Goal: Task Accomplishment & Management: Manage account settings

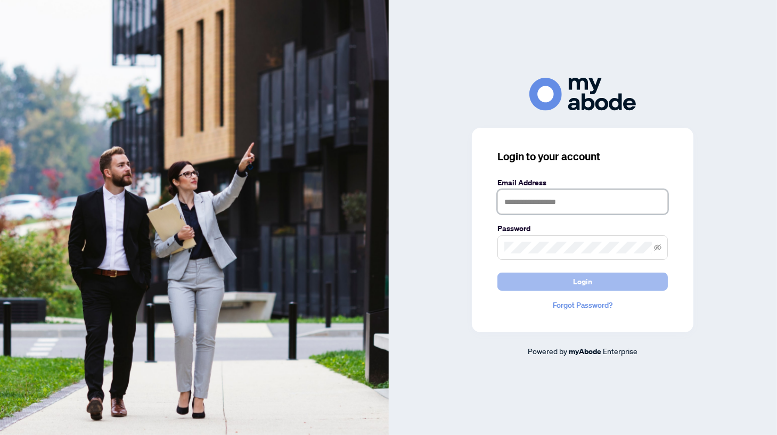
type input "**********"
click at [580, 278] on span "Login" at bounding box center [582, 281] width 19 height 17
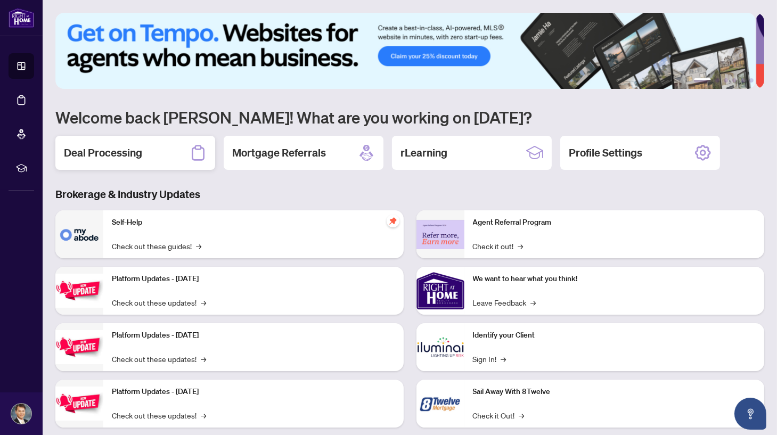
click at [153, 144] on div "Deal Processing" at bounding box center [135, 153] width 160 height 34
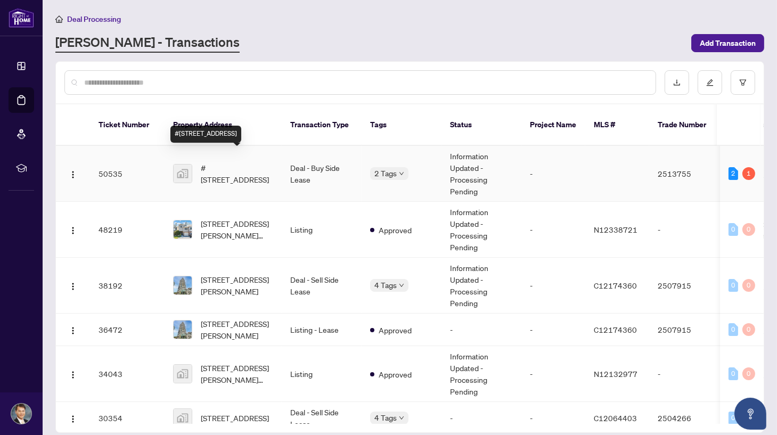
click at [264, 162] on span "#[STREET_ADDRESS]" at bounding box center [237, 173] width 72 height 23
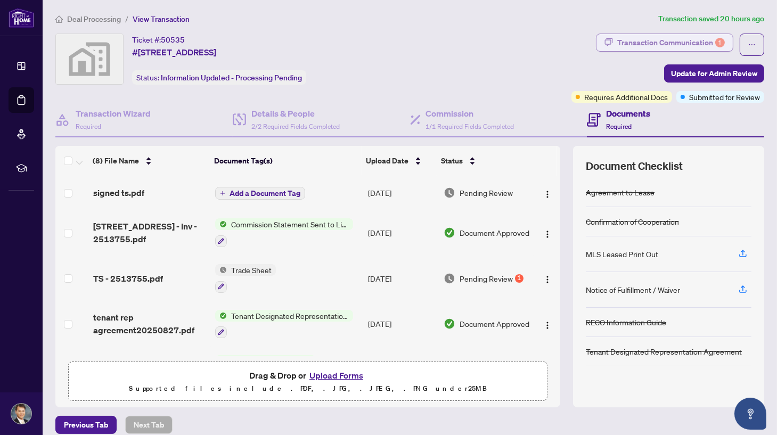
click at [641, 45] on div "Transaction Communication 1" at bounding box center [671, 42] width 108 height 17
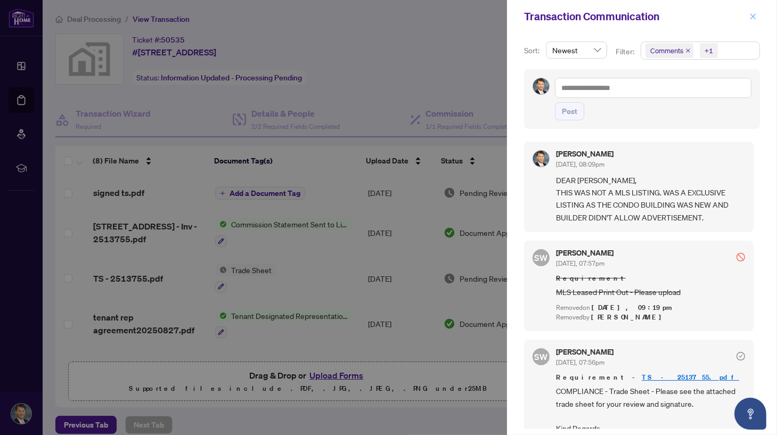
click at [754, 12] on span "button" at bounding box center [752, 16] width 7 height 17
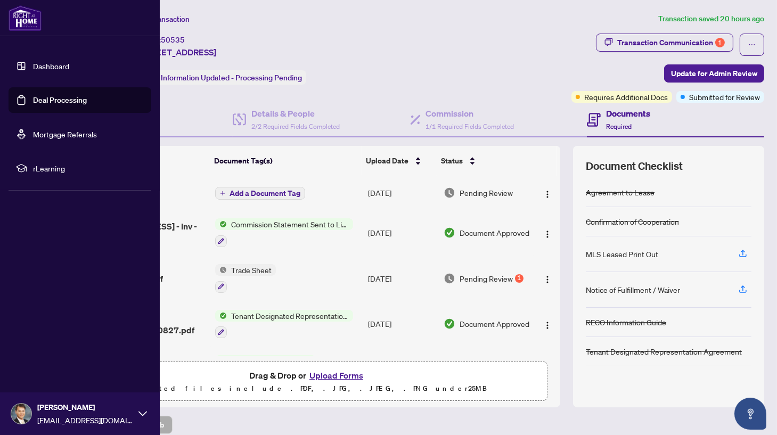
click at [55, 66] on link "Dashboard" at bounding box center [51, 66] width 36 height 10
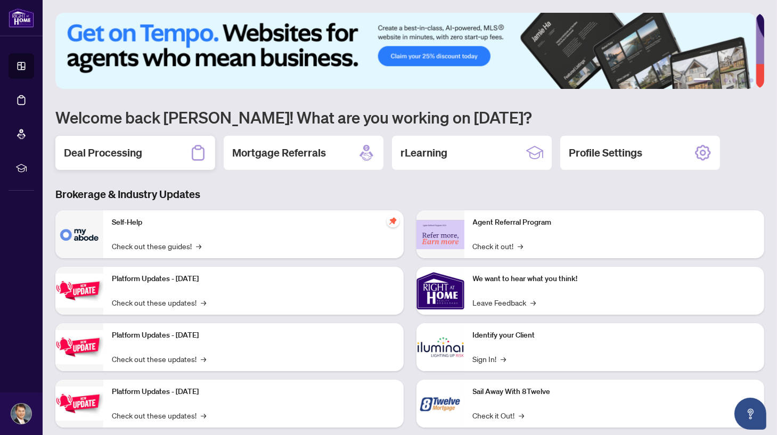
click at [165, 154] on div "Deal Processing" at bounding box center [135, 153] width 160 height 34
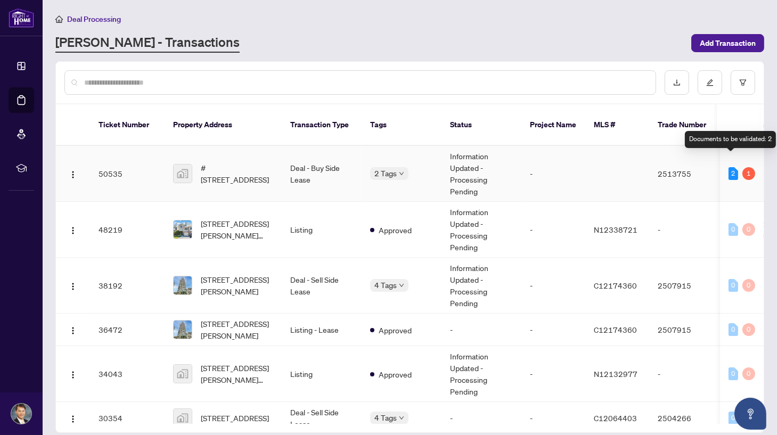
click at [731, 167] on div "2" at bounding box center [733, 173] width 10 height 13
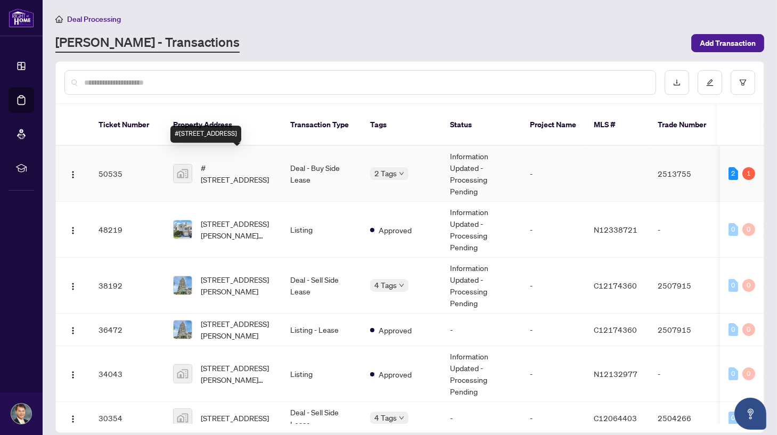
click at [257, 162] on span "#[STREET_ADDRESS]" at bounding box center [237, 173] width 72 height 23
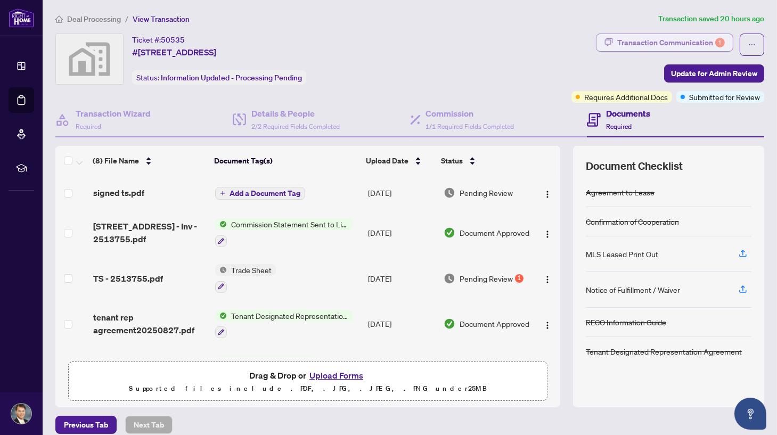
click at [680, 42] on div "Transaction Communication 1" at bounding box center [671, 42] width 108 height 17
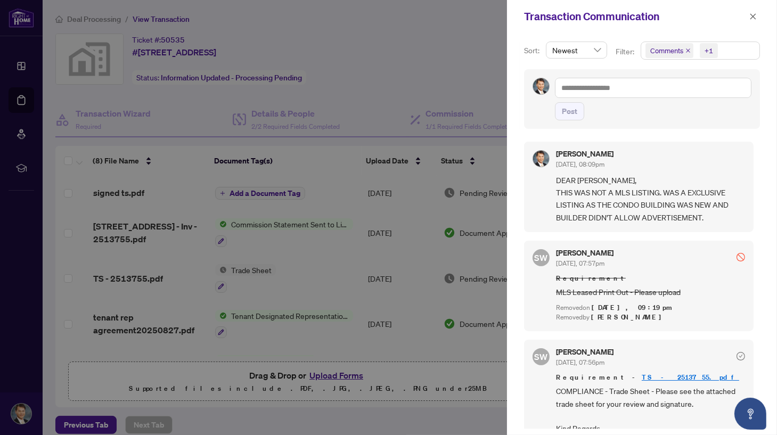
click at [597, 50] on span "Newest" at bounding box center [576, 50] width 48 height 16
click at [678, 112] on div "Post" at bounding box center [653, 111] width 196 height 18
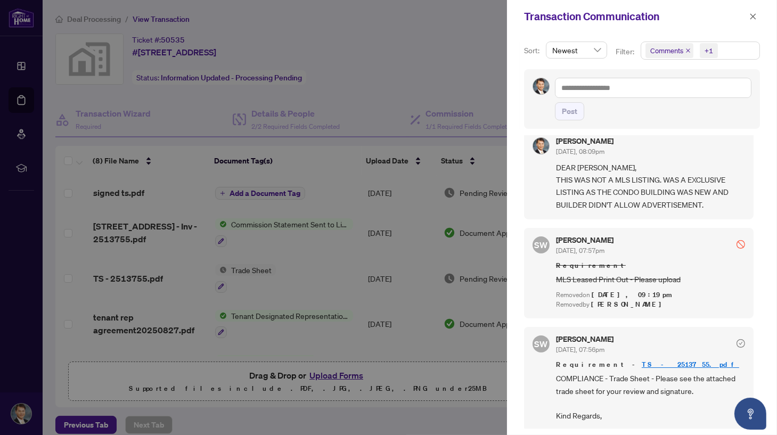
click at [470, 59] on div at bounding box center [388, 217] width 777 height 435
click at [413, 57] on div at bounding box center [388, 217] width 777 height 435
click at [753, 15] on icon "close" at bounding box center [752, 16] width 7 height 7
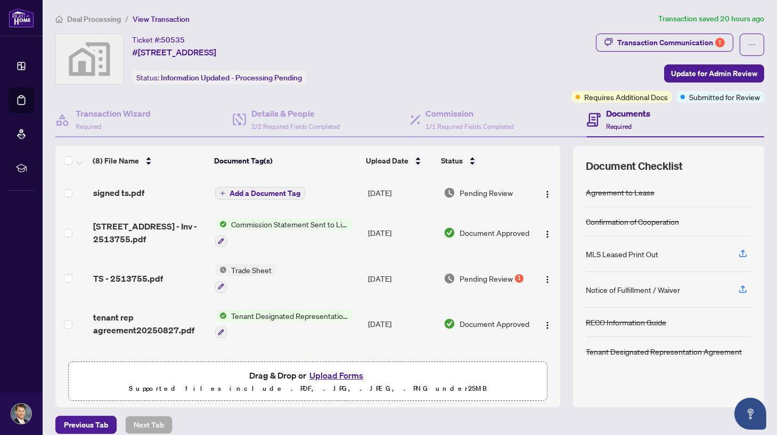
click at [455, 46] on div "Ticket #: 50535 #5506-[STREET_ADDRESS] Status: Information Updated - Processing…" at bounding box center [311, 59] width 512 height 51
click at [472, 73] on div "Ticket #: 50535 #5506-[STREET_ADDRESS] Status: Information Updated - Processing…" at bounding box center [311, 59] width 512 height 51
click at [481, 78] on div "Ticket #: 50535 #5506-[STREET_ADDRESS] Status: Information Updated - Processing…" at bounding box center [311, 59] width 512 height 51
